Goal: Information Seeking & Learning: Learn about a topic

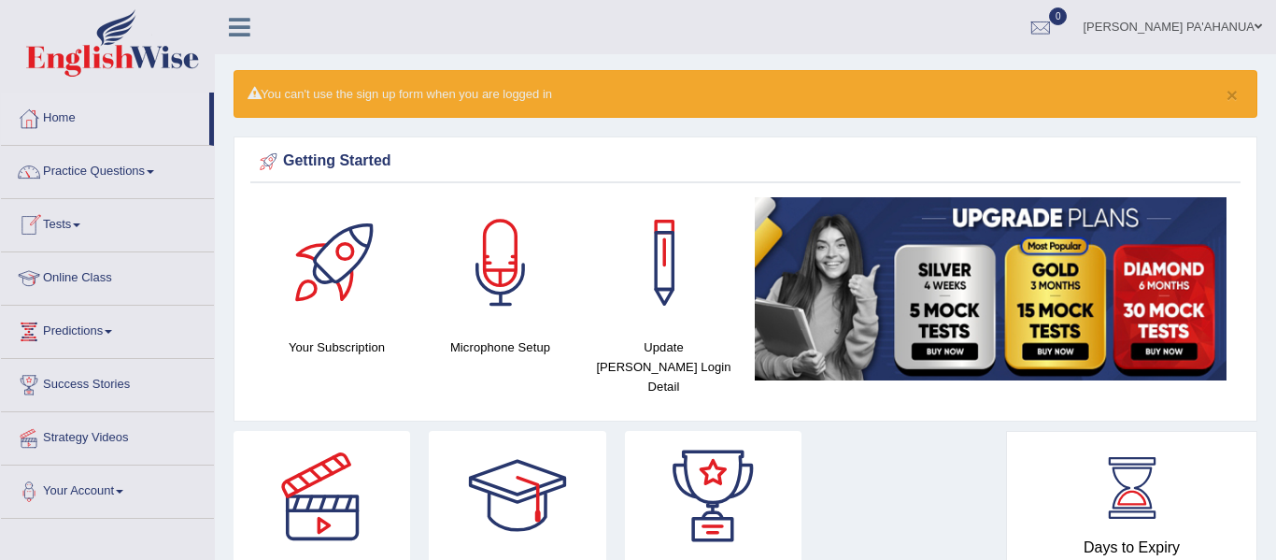
click at [94, 278] on link "Online Class" at bounding box center [107, 275] width 213 height 47
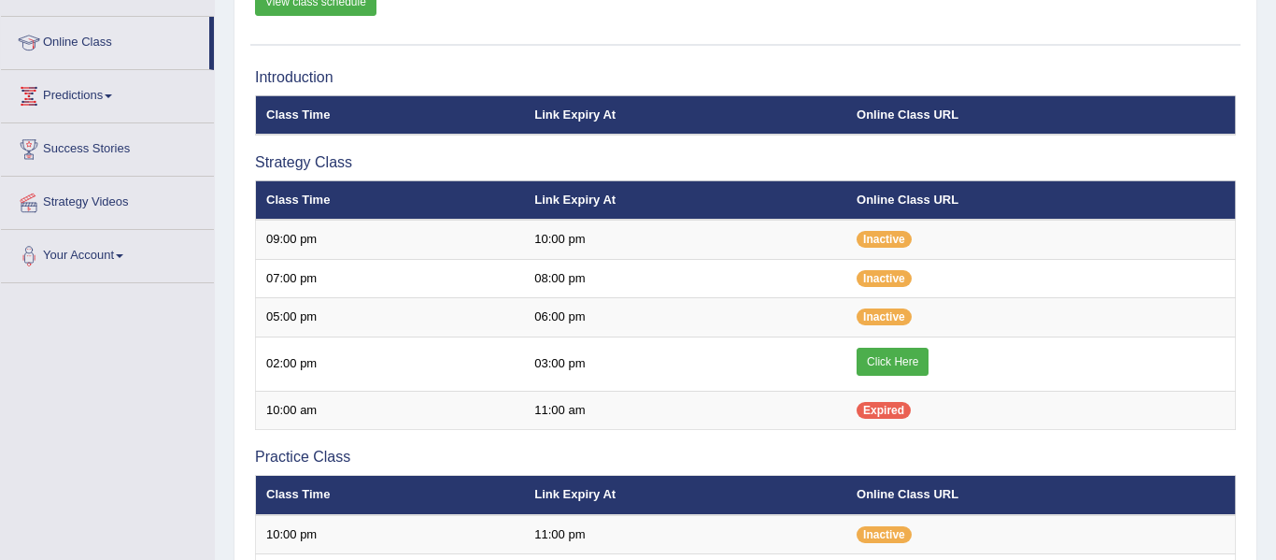
scroll to position [262, 0]
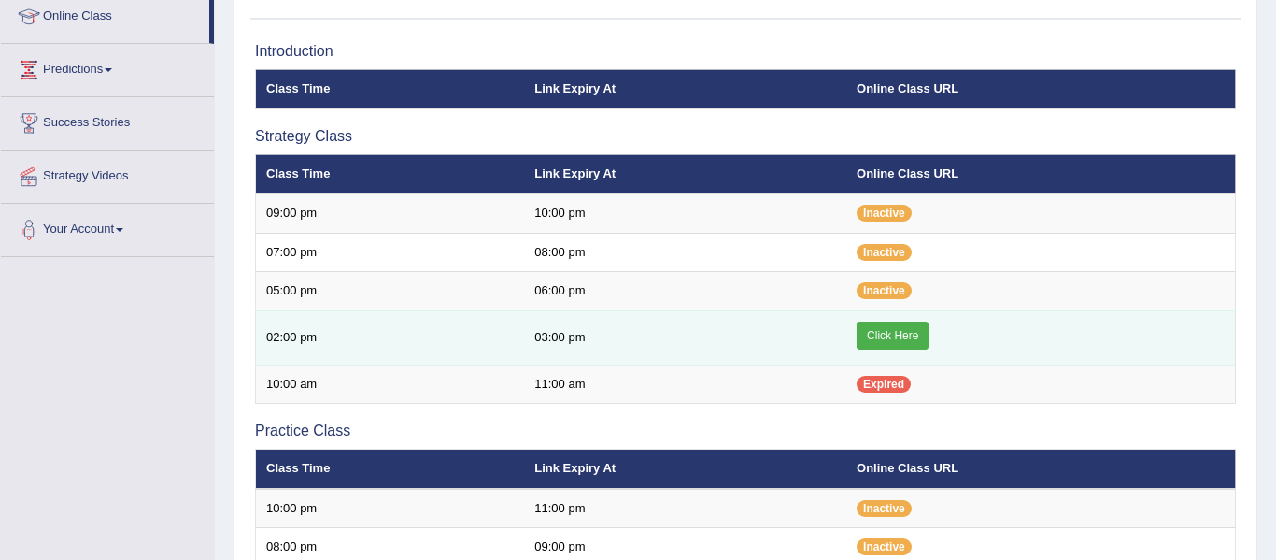
click at [901, 335] on link "Click Here" at bounding box center [893, 335] width 72 height 28
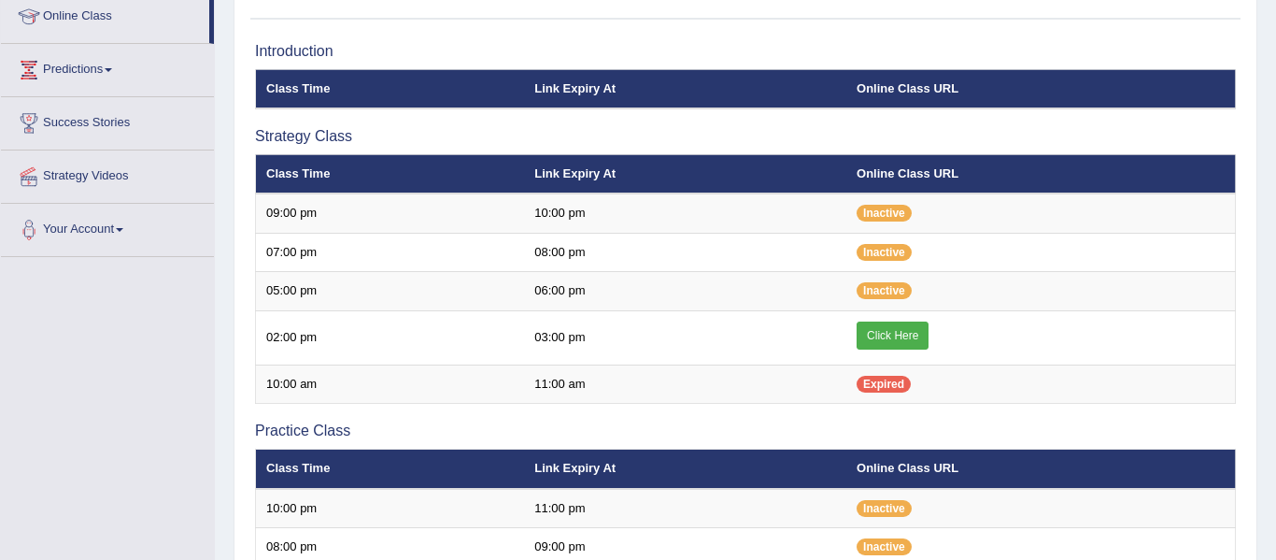
click at [1247, 325] on div "Online Classes Note: All timings below are Melbourne local time View class sche…" at bounding box center [746, 416] width 1024 height 1115
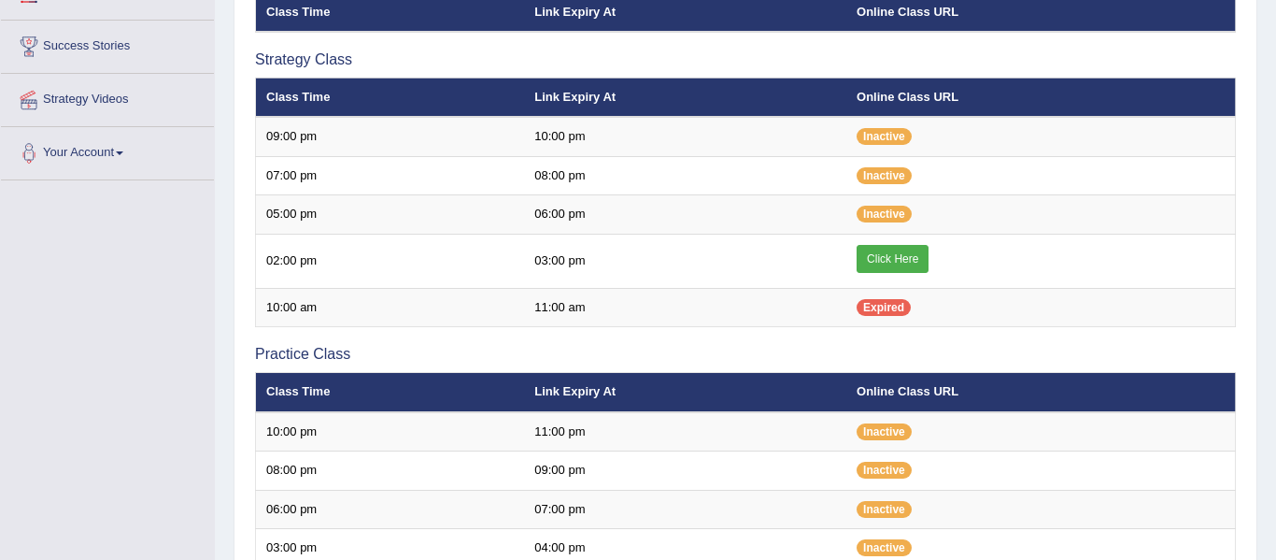
scroll to position [325, 0]
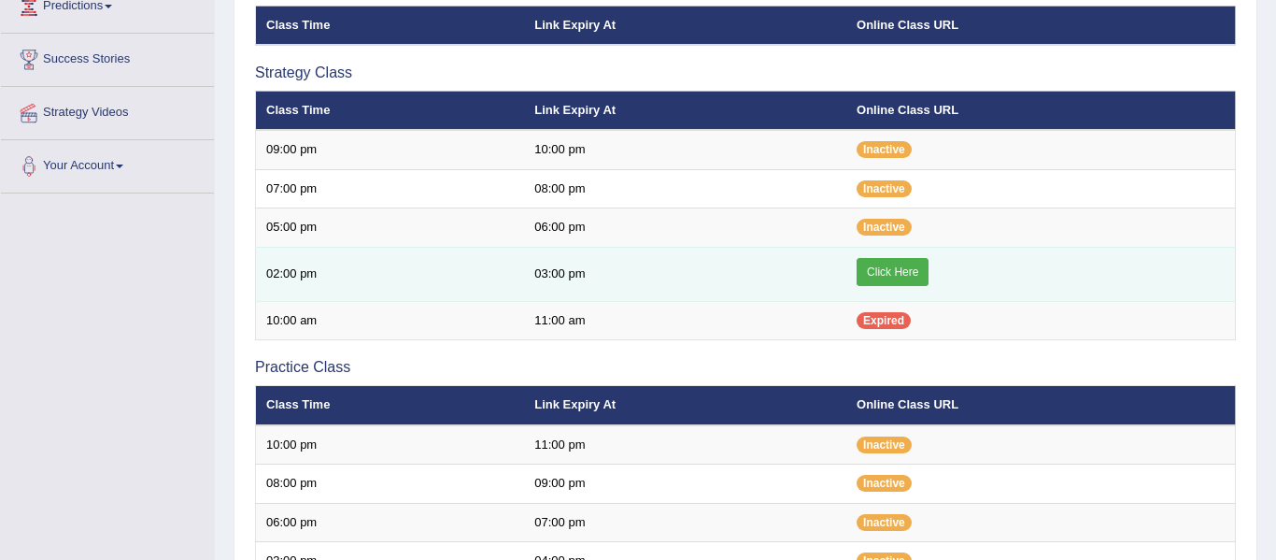
click at [884, 279] on link "Click Here" at bounding box center [893, 272] width 72 height 28
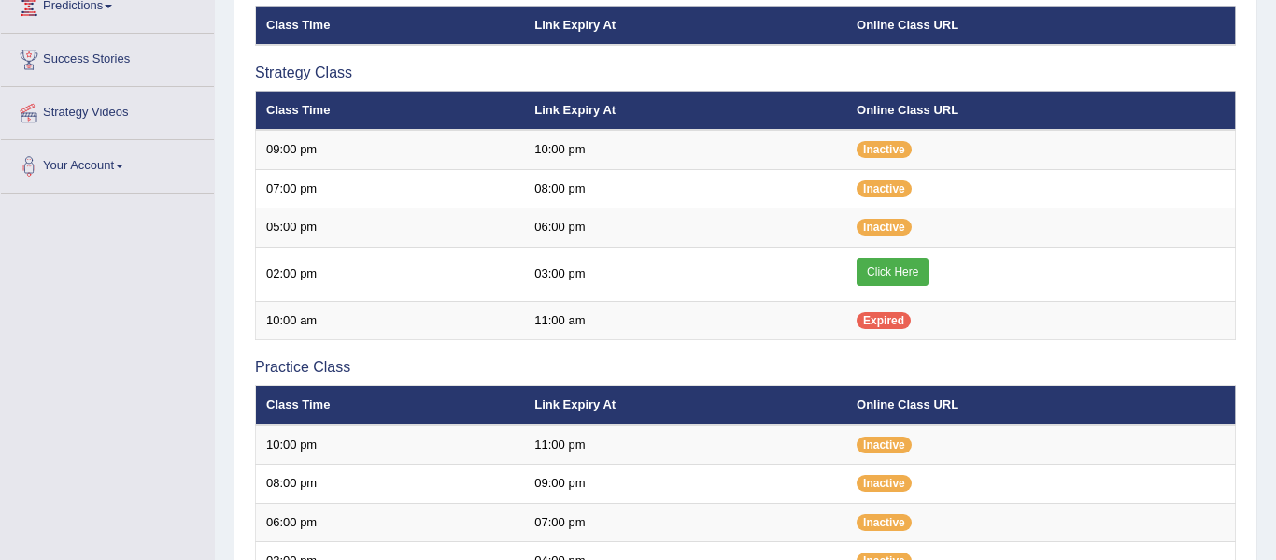
scroll to position [325, 0]
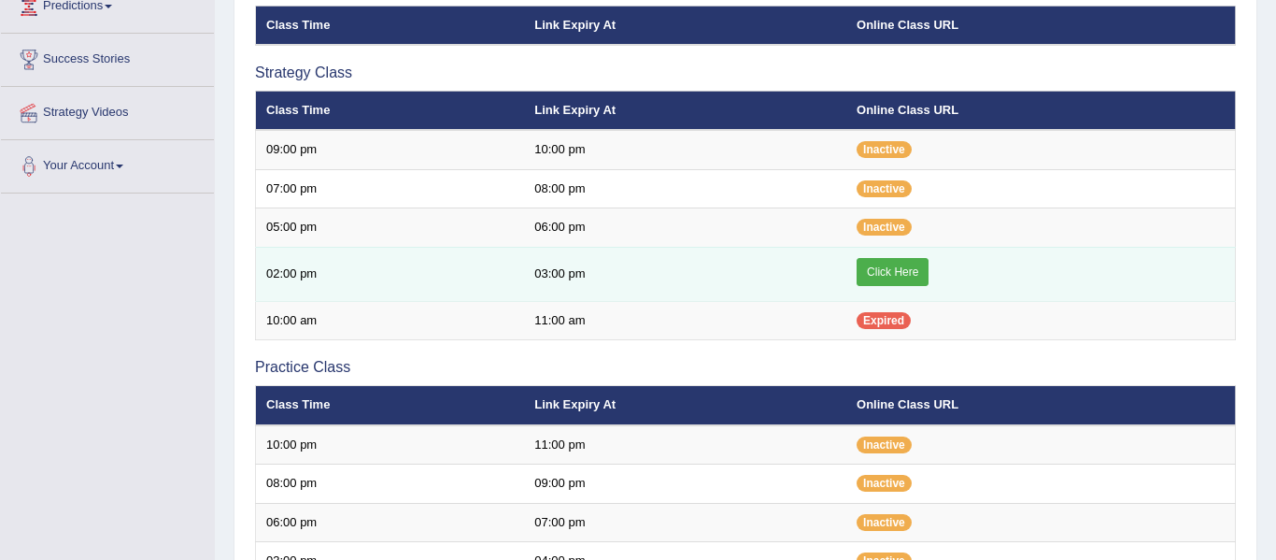
click at [885, 270] on link "Click Here" at bounding box center [893, 272] width 72 height 28
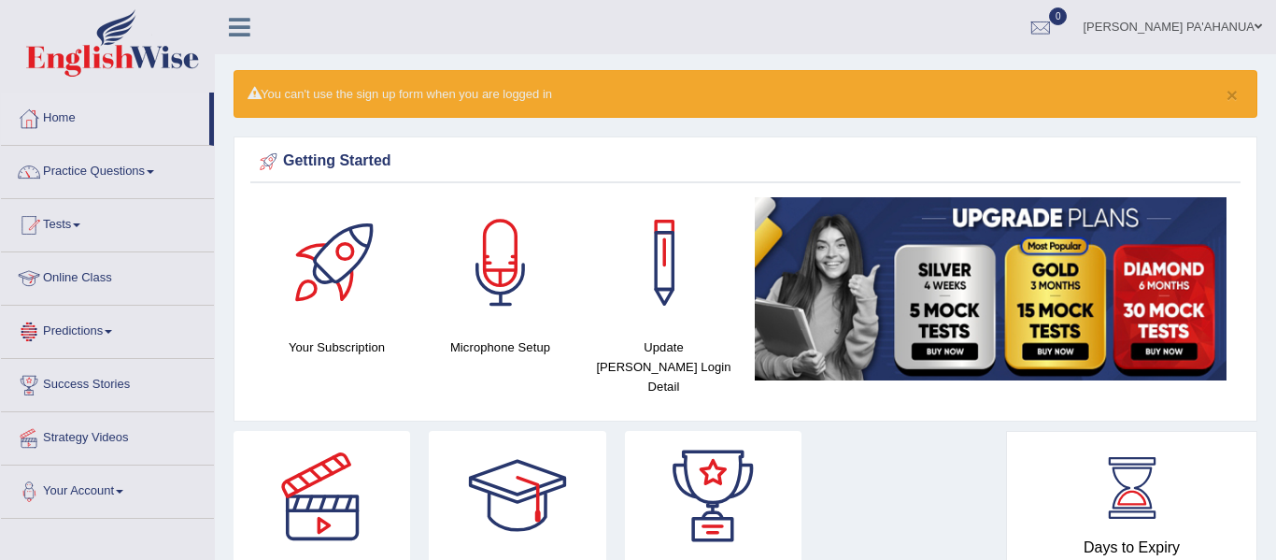
click at [89, 280] on link "Online Class" at bounding box center [107, 275] width 213 height 47
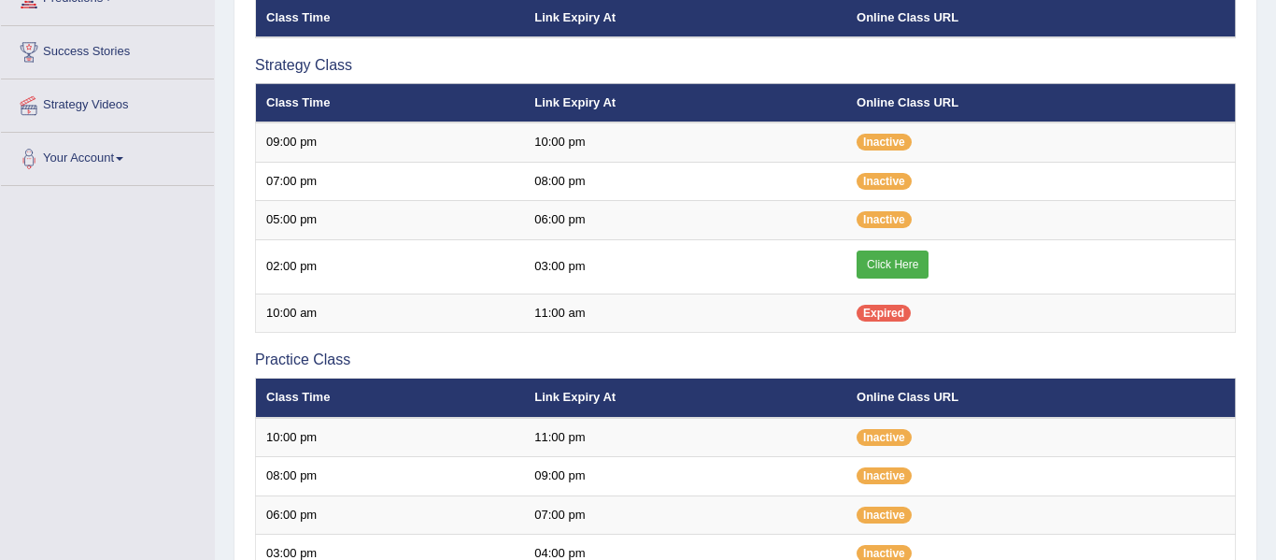
scroll to position [336, 0]
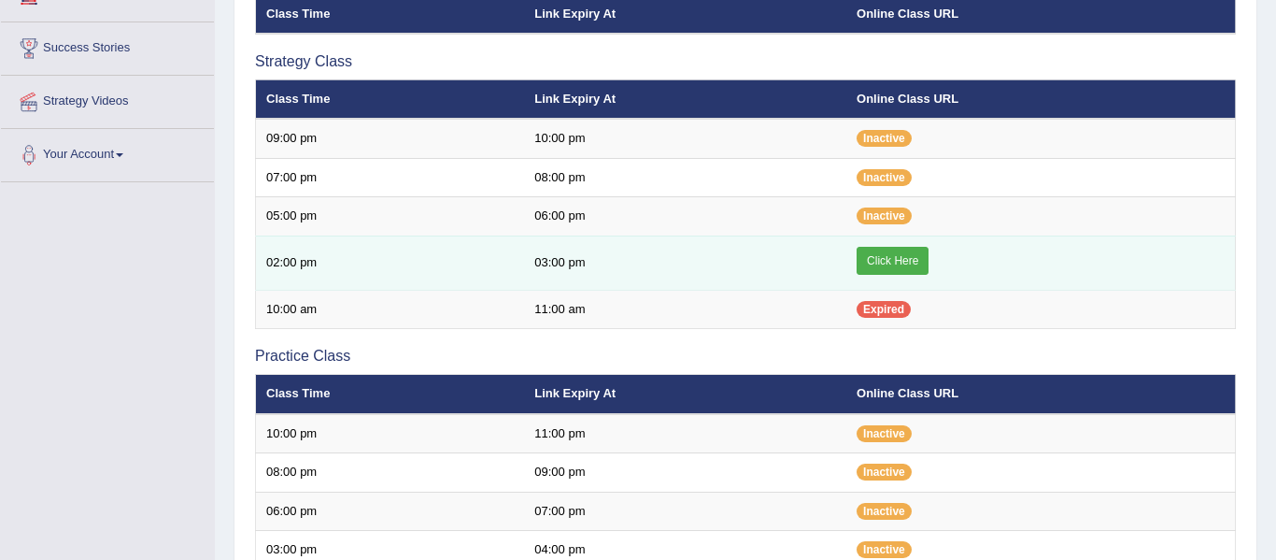
click at [914, 260] on link "Click Here" at bounding box center [893, 261] width 72 height 28
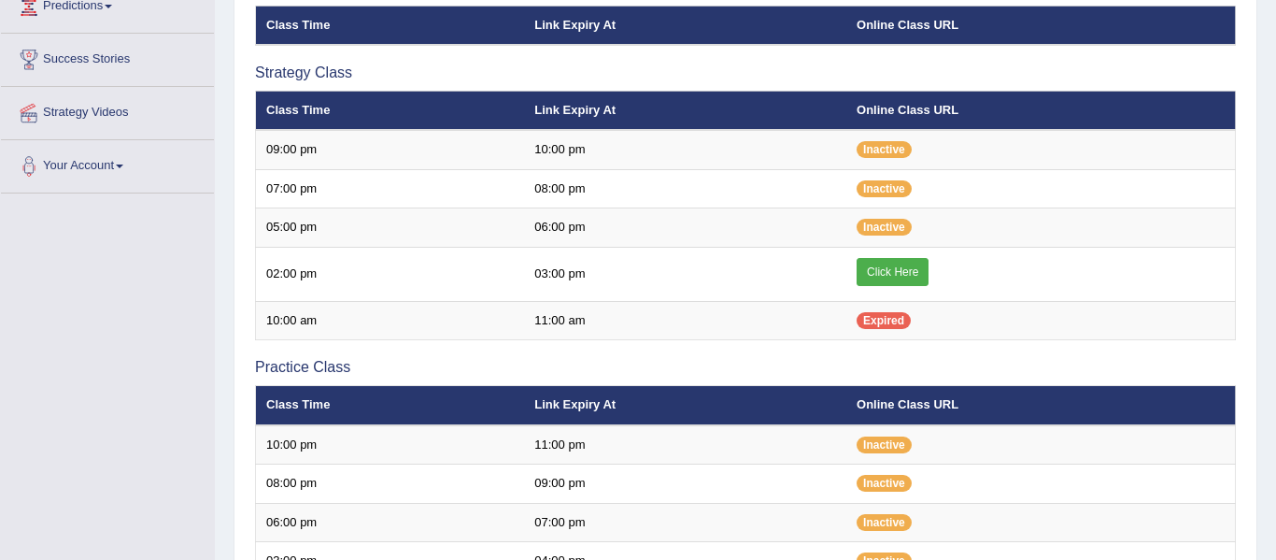
click at [1264, 8] on div "Home Online Classes Online Classes Note: All timings below are Melbourne local …" at bounding box center [745, 299] width 1061 height 1249
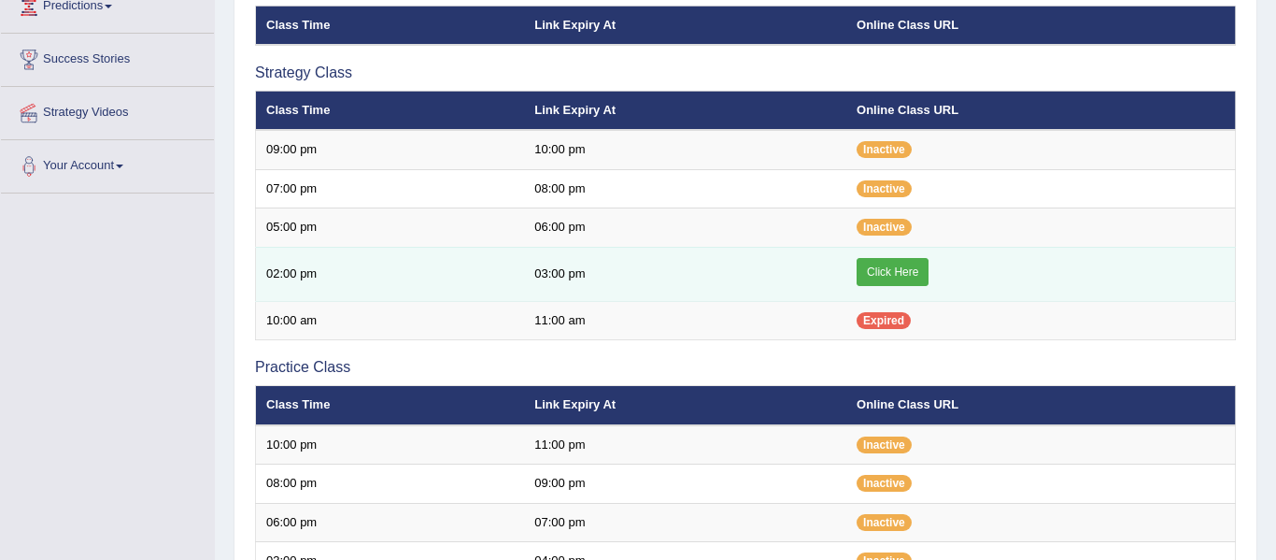
click at [883, 278] on link "Click Here" at bounding box center [893, 272] width 72 height 28
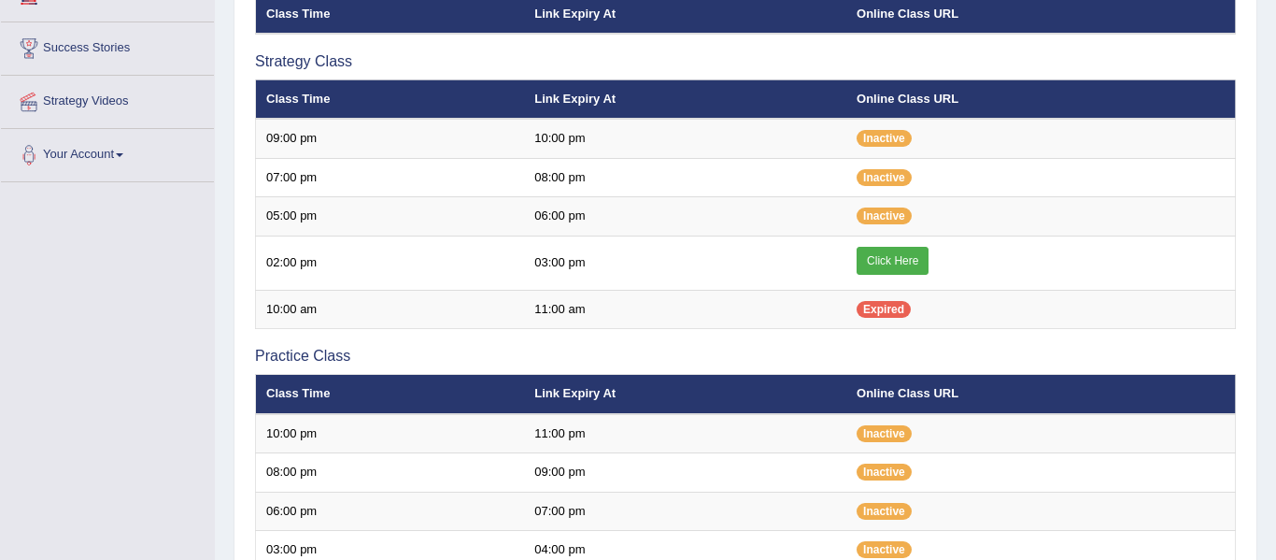
scroll to position [336, 0]
click at [242, 28] on div "Online Classes Note: All timings below are Melbourne local time View class sche…" at bounding box center [746, 341] width 1024 height 1115
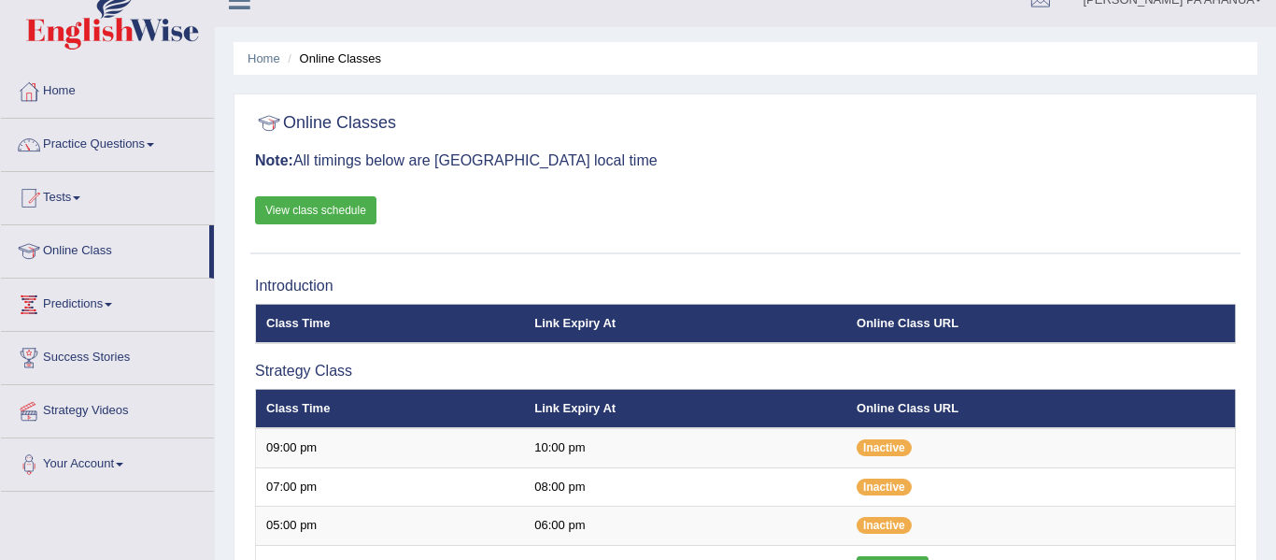
scroll to position [0, 0]
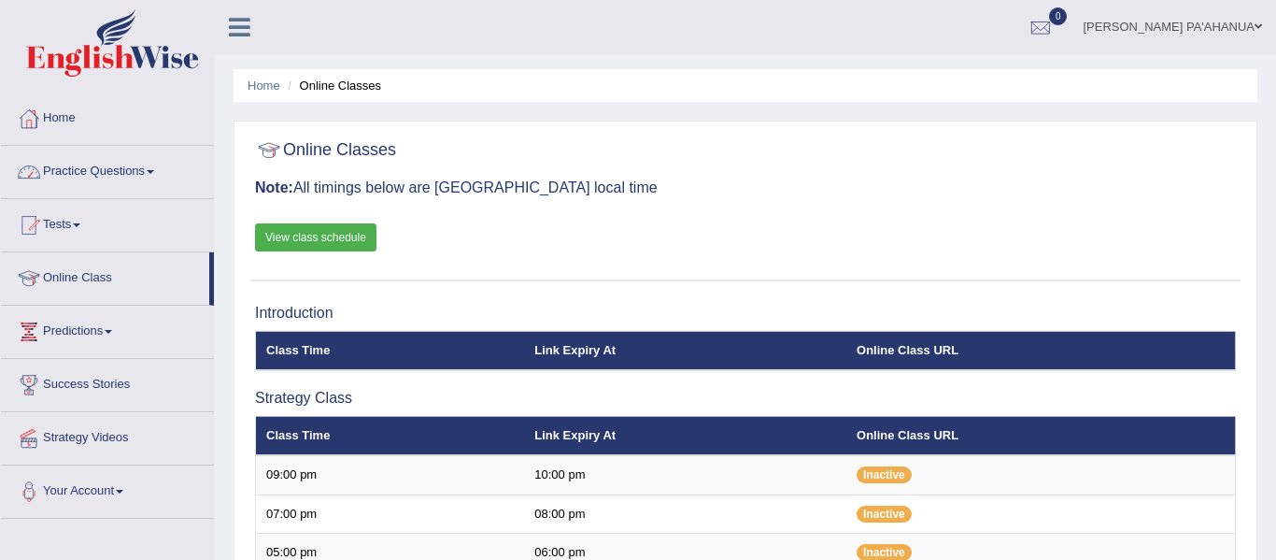
click at [98, 174] on link "Practice Questions" at bounding box center [107, 169] width 213 height 47
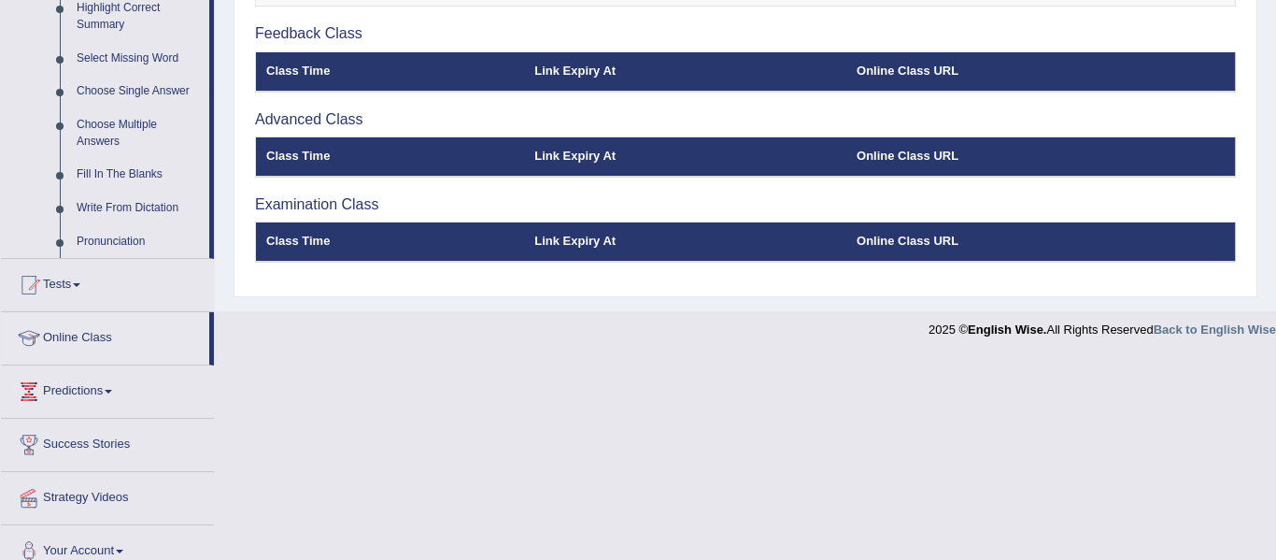
scroll to position [958, 0]
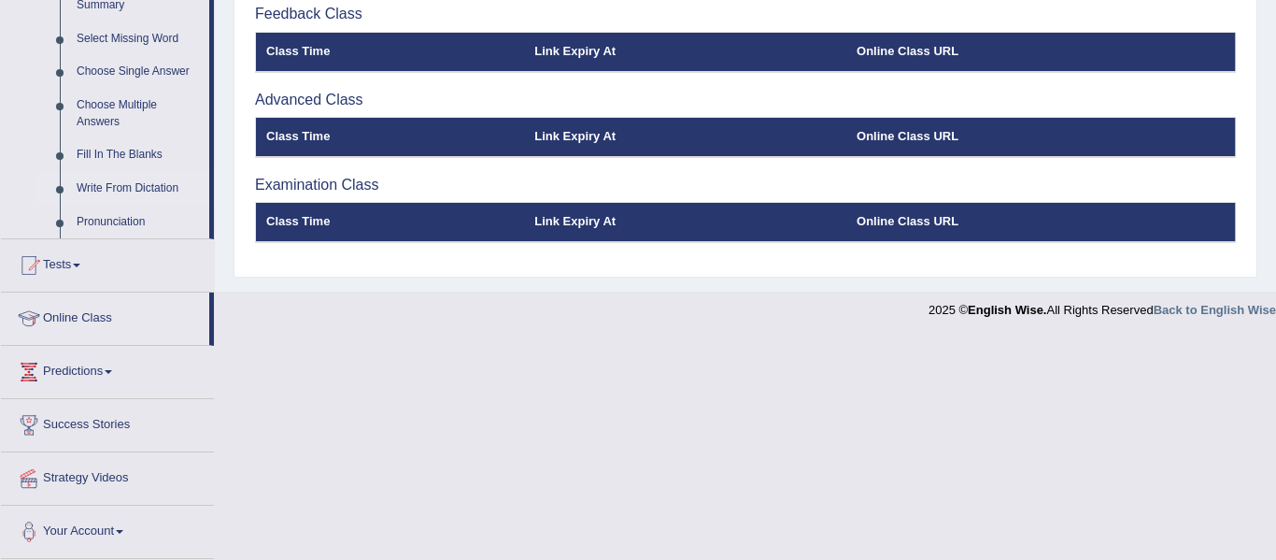
click at [147, 185] on link "Write From Dictation" at bounding box center [138, 189] width 141 height 34
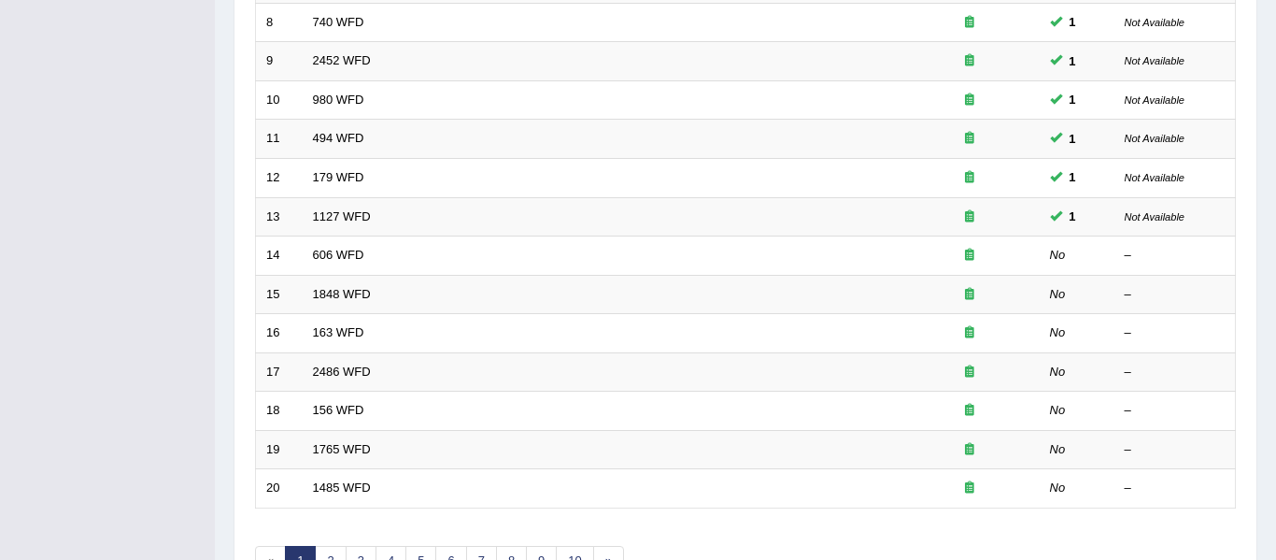
scroll to position [598, 0]
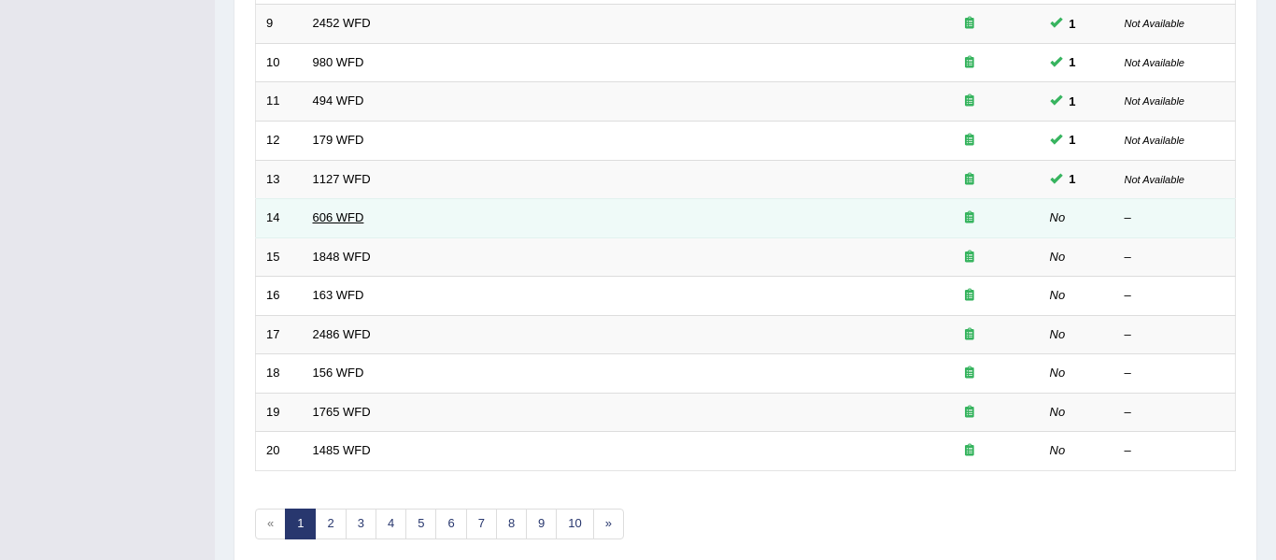
click at [341, 221] on link "606 WFD" at bounding box center [338, 217] width 51 height 14
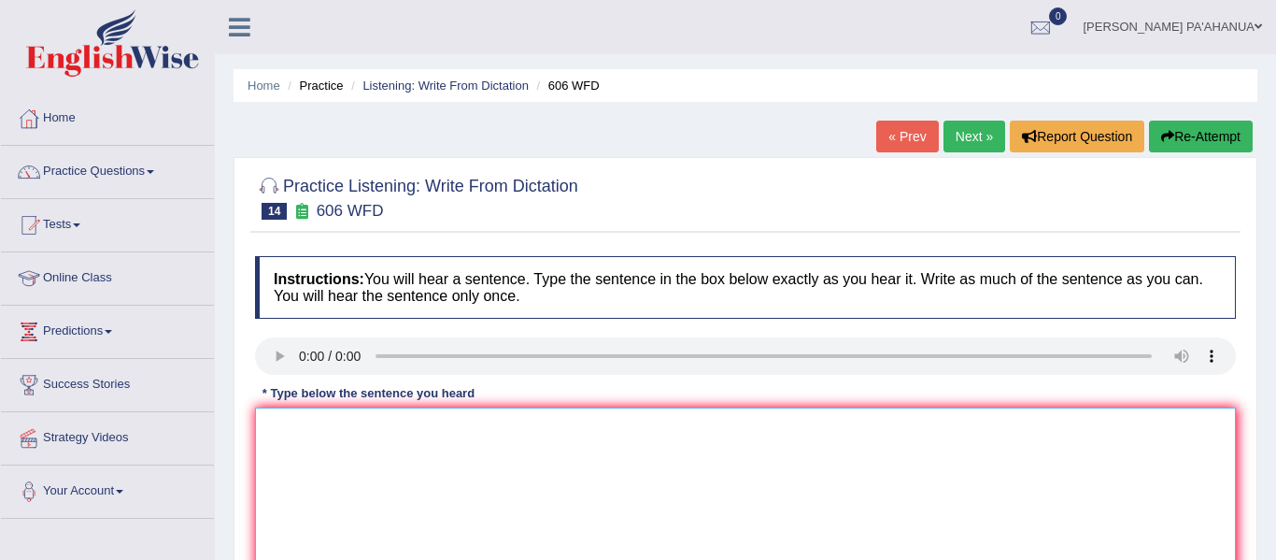
click at [348, 429] on textarea at bounding box center [745, 497] width 981 height 181
click at [403, 433] on textarea "Student are studying" at bounding box center [745, 497] width 981 height 181
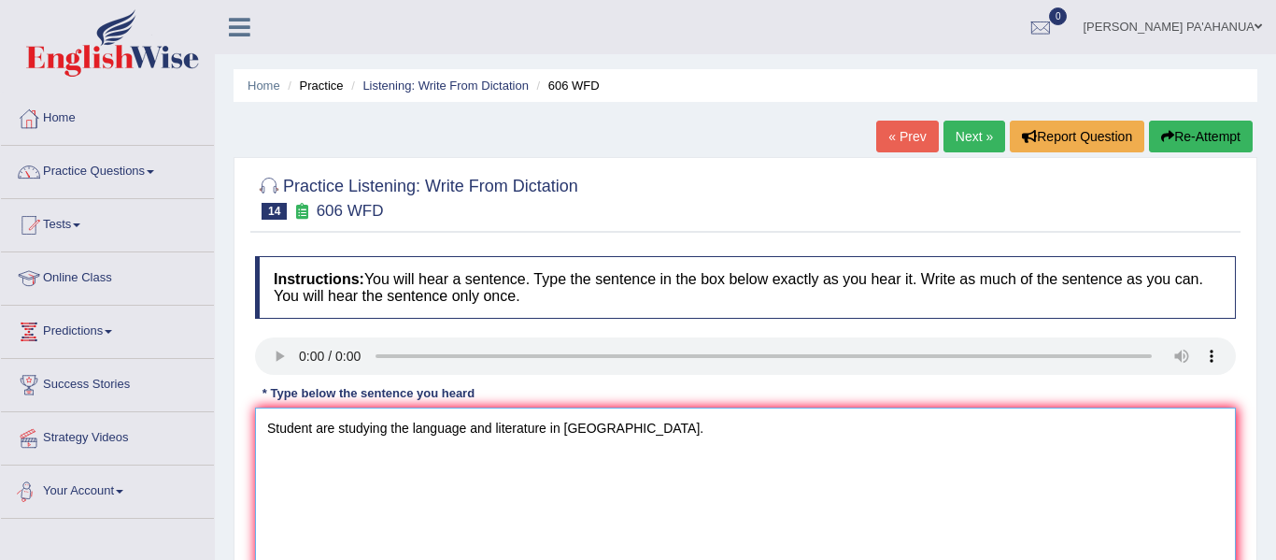
click at [776, 438] on textarea "Student are studying the language and literature in greece." at bounding box center [745, 497] width 981 height 181
type textarea "Student are studying the language and literature in greece."
click at [1253, 453] on div "Practice Listening: Write From Dictation 14 606 WFD Instructions: You will hear…" at bounding box center [746, 406] width 1024 height 498
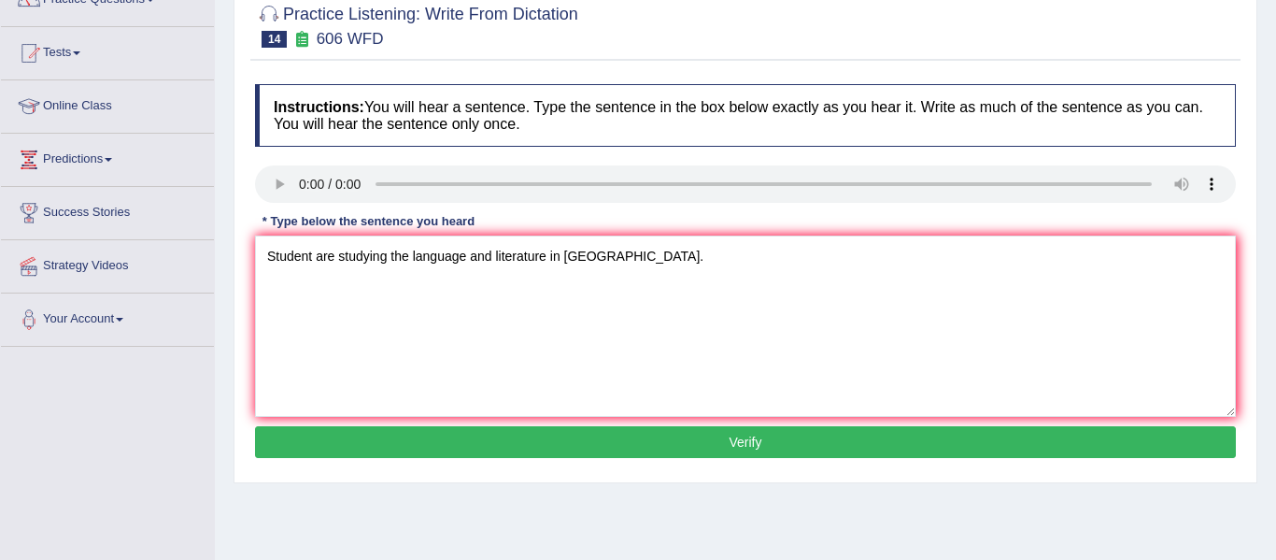
scroll to position [224, 0]
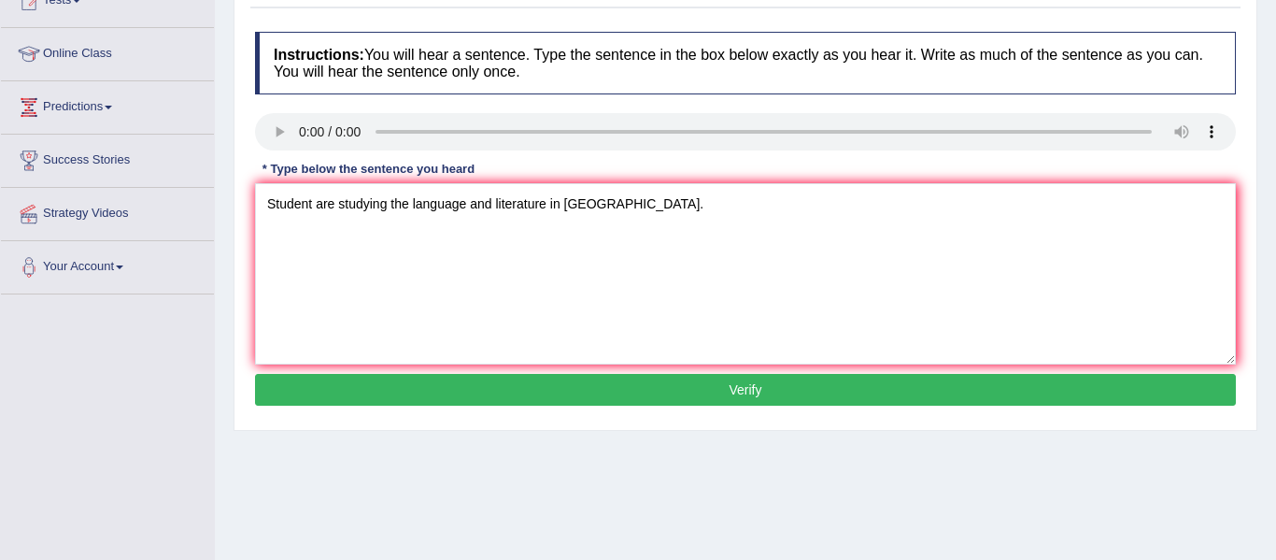
click at [780, 383] on button "Verify" at bounding box center [745, 390] width 981 height 32
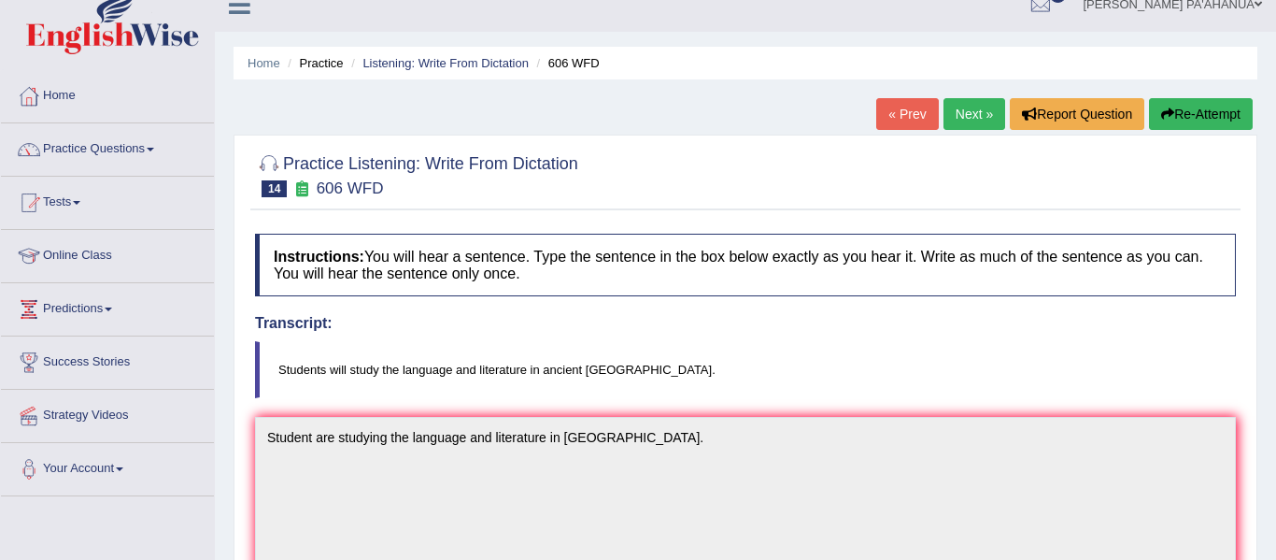
scroll to position [0, 0]
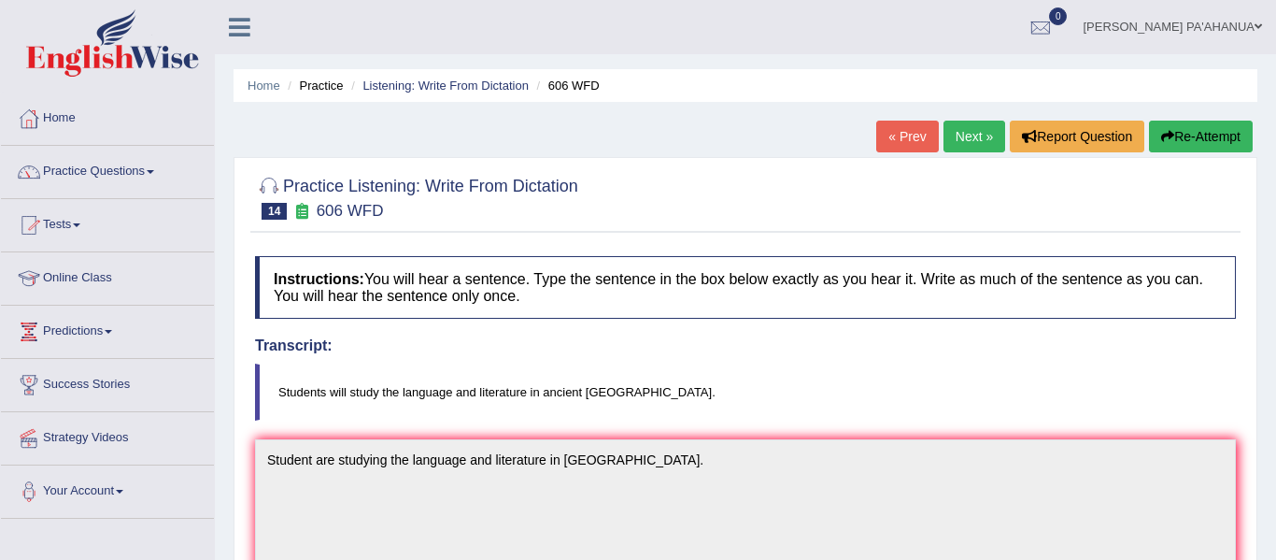
click at [118, 174] on link "Practice Questions" at bounding box center [107, 169] width 213 height 47
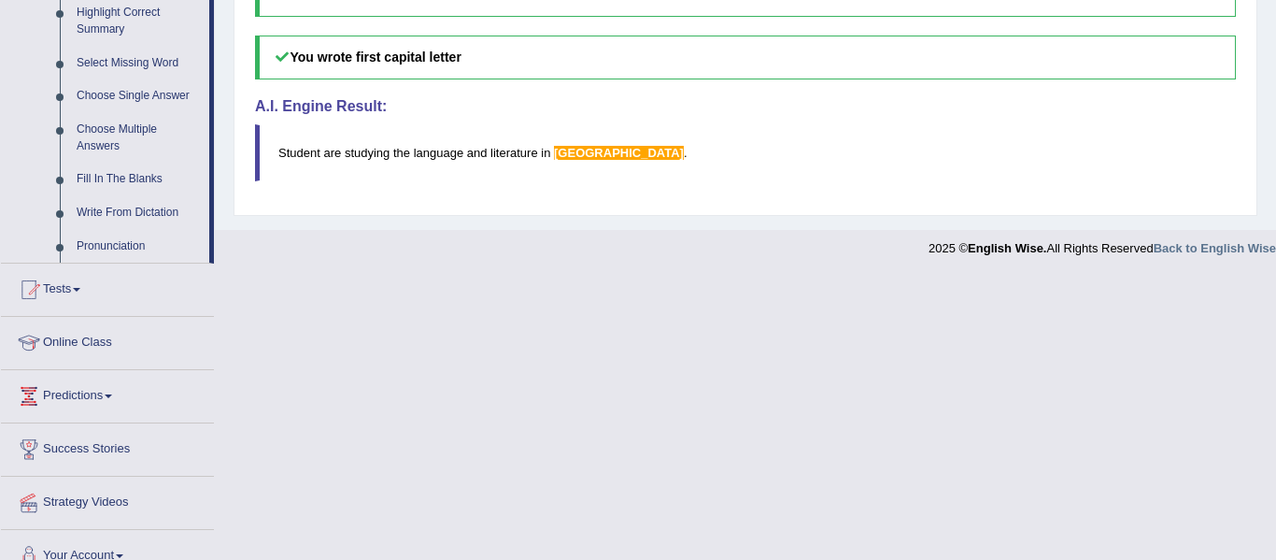
scroll to position [934, 0]
click at [134, 247] on link "Pronunciation" at bounding box center [138, 246] width 141 height 34
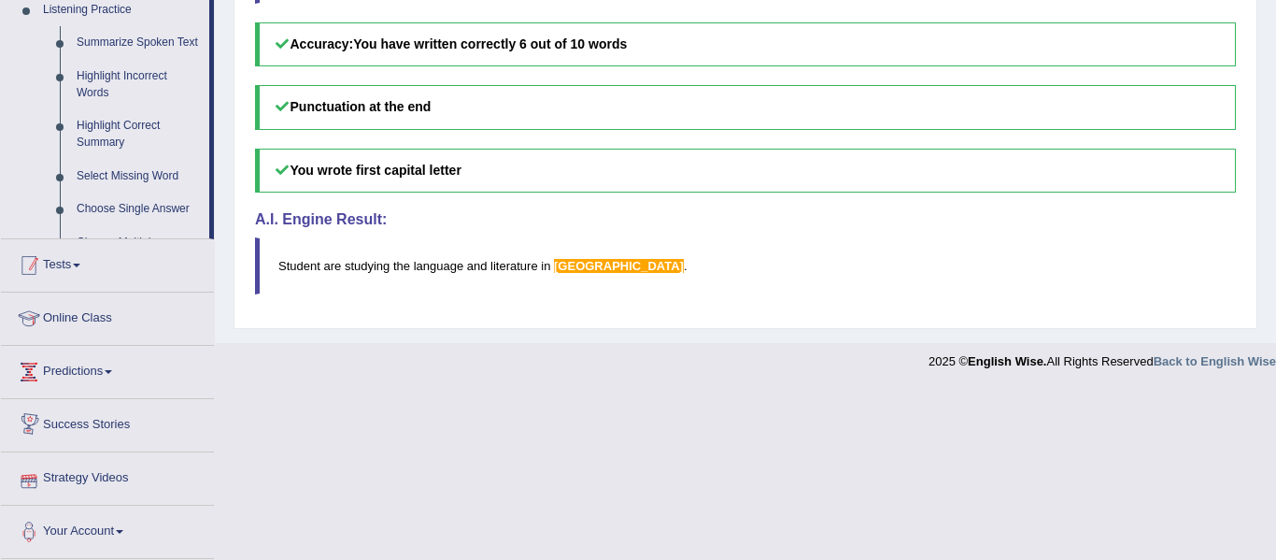
scroll to position [762, 0]
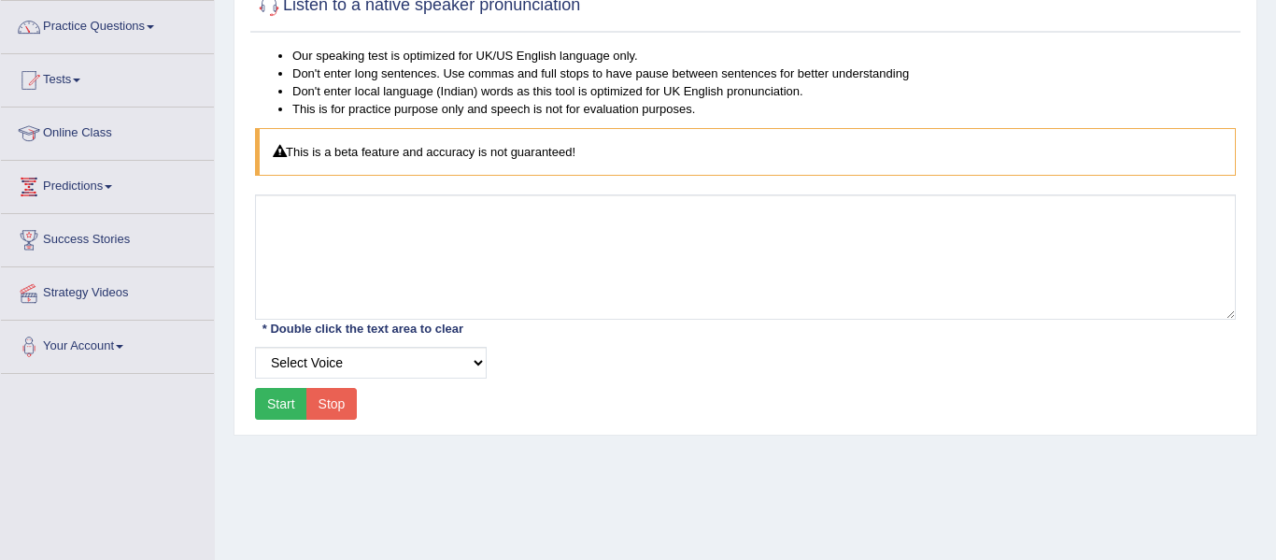
scroll to position [149, 0]
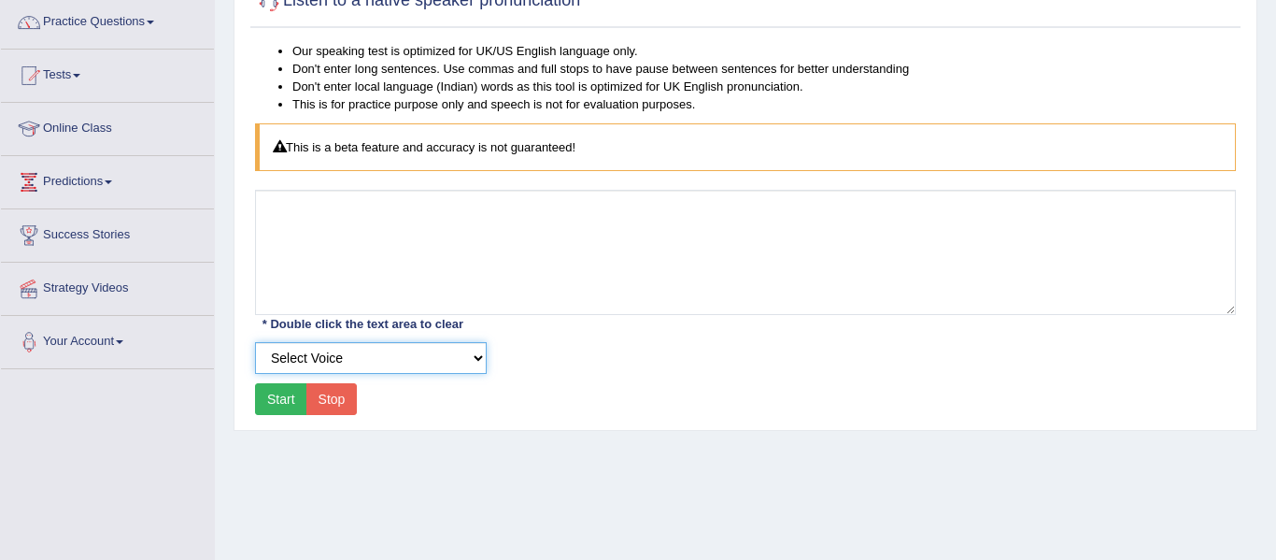
click at [480, 360] on select "Select Voice" at bounding box center [371, 358] width 232 height 32
click at [255, 342] on select "Select Voice" at bounding box center [371, 358] width 232 height 32
click at [457, 390] on div "Our speaking test is optimized for UK/US English language only. Don't enter lon…" at bounding box center [745, 231] width 990 height 378
